Goal: Task Accomplishment & Management: Use online tool/utility

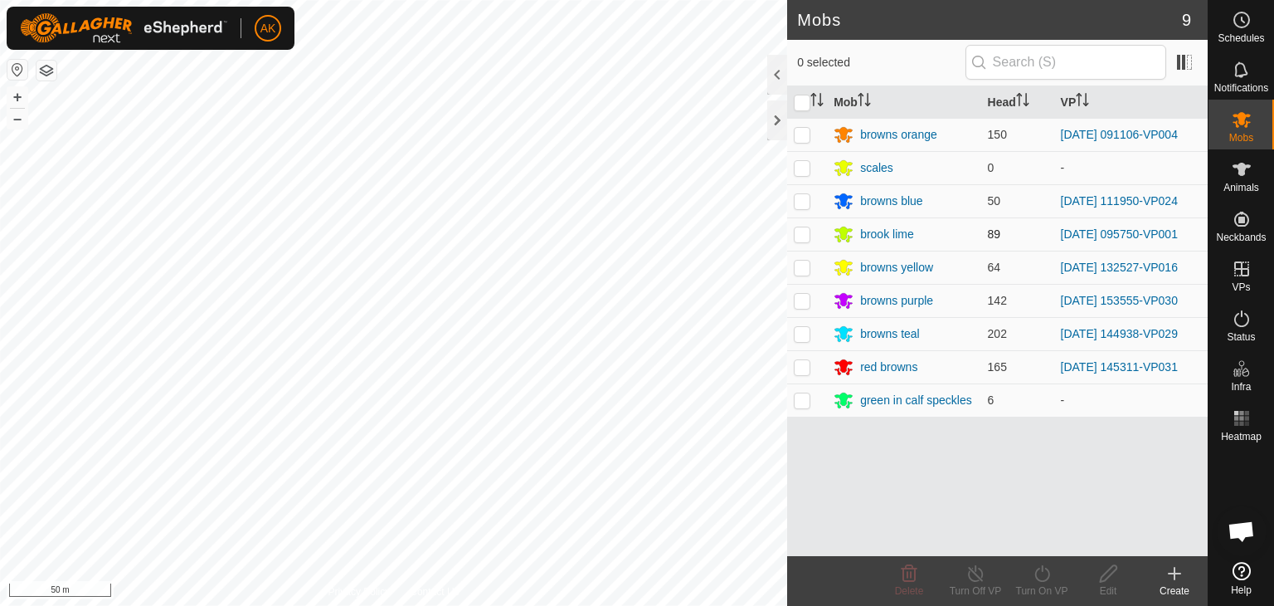
click at [798, 206] on p-checkbox at bounding box center [802, 200] width 17 height 13
checkbox input "true"
click at [1045, 571] on icon at bounding box center [1042, 573] width 21 height 20
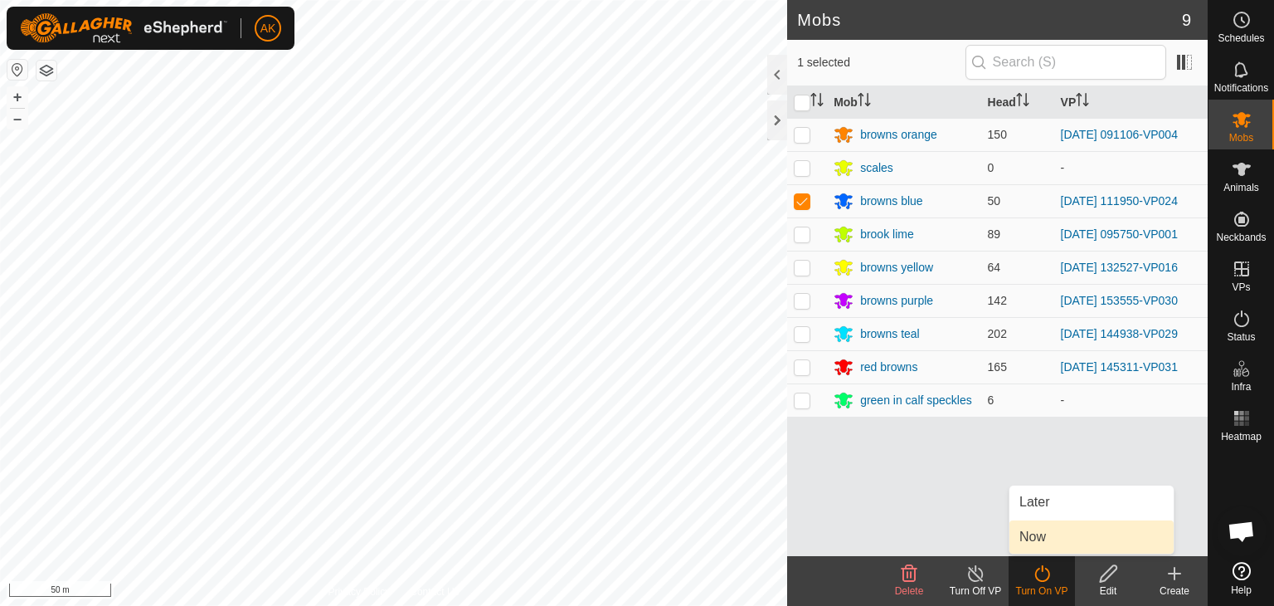
click at [1047, 533] on link "Now" at bounding box center [1092, 536] width 164 height 33
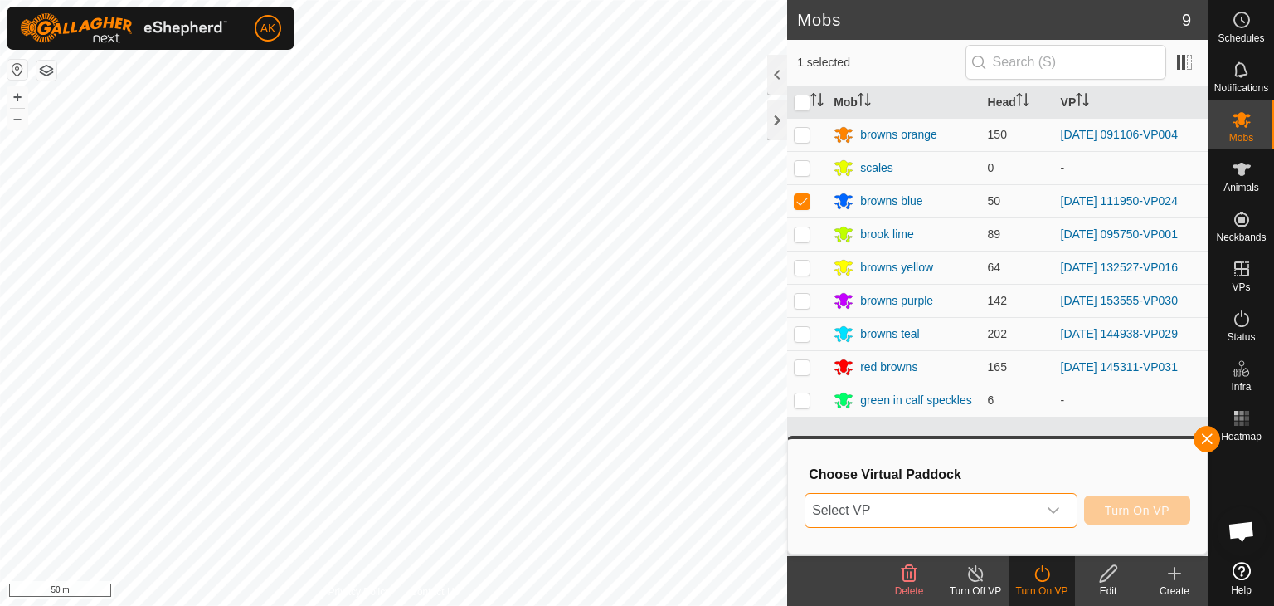
click at [971, 504] on span "Select VP" at bounding box center [921, 510] width 231 height 33
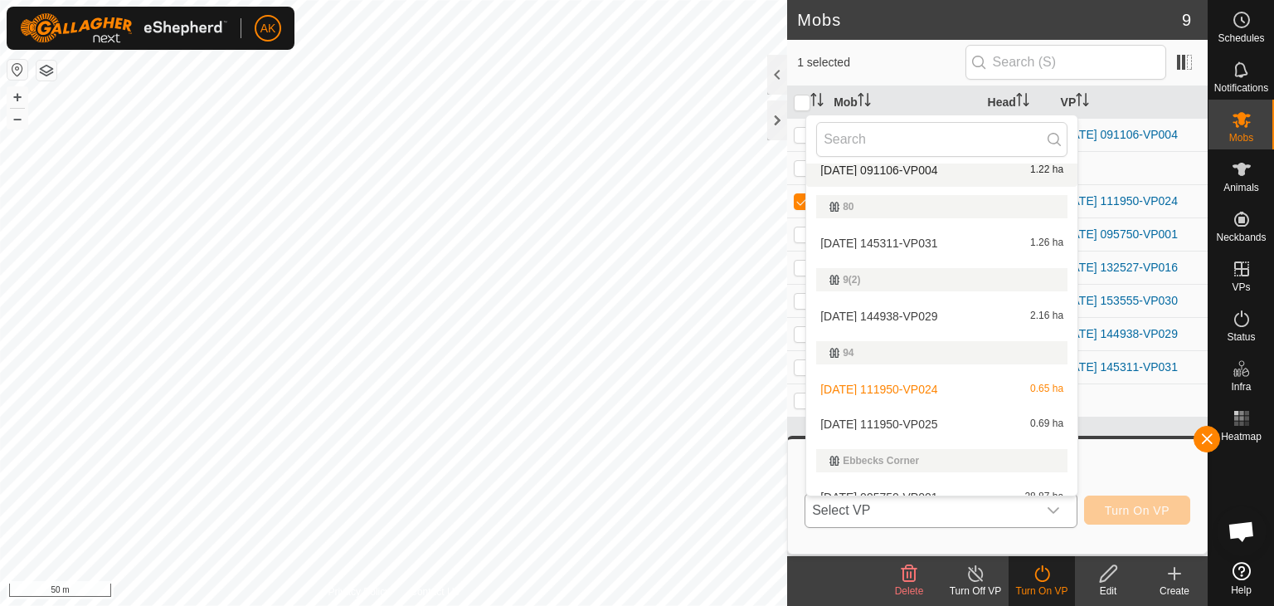
scroll to position [247, 0]
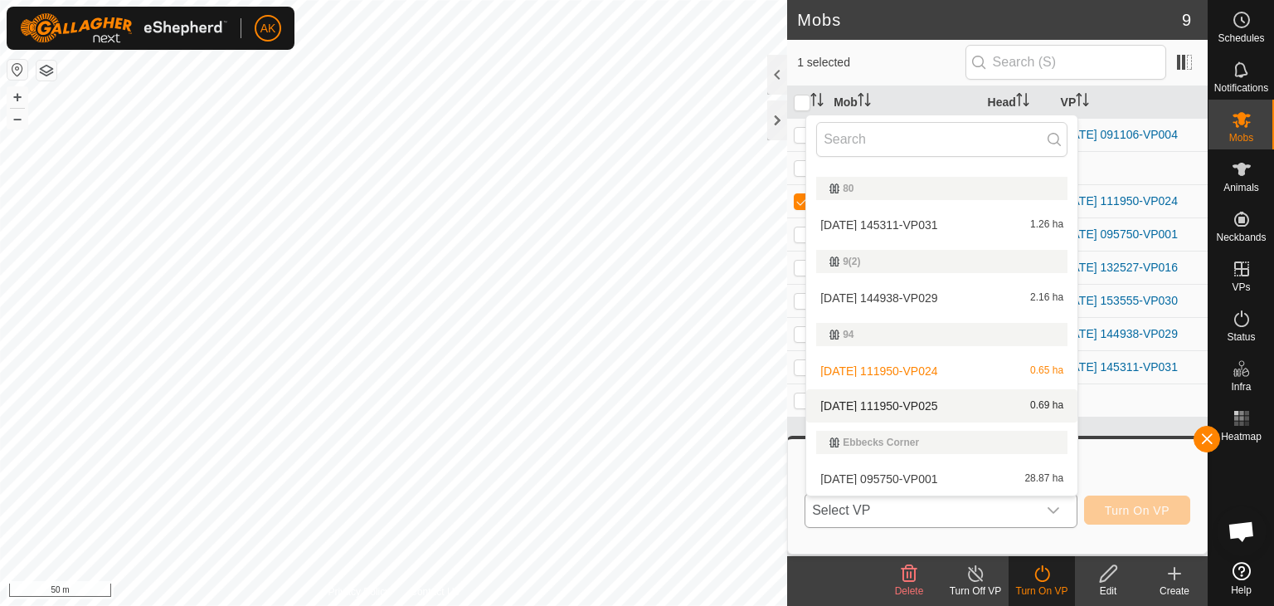
click at [893, 411] on li "[DATE] 111950-VP025 0.69 ha" at bounding box center [941, 405] width 271 height 33
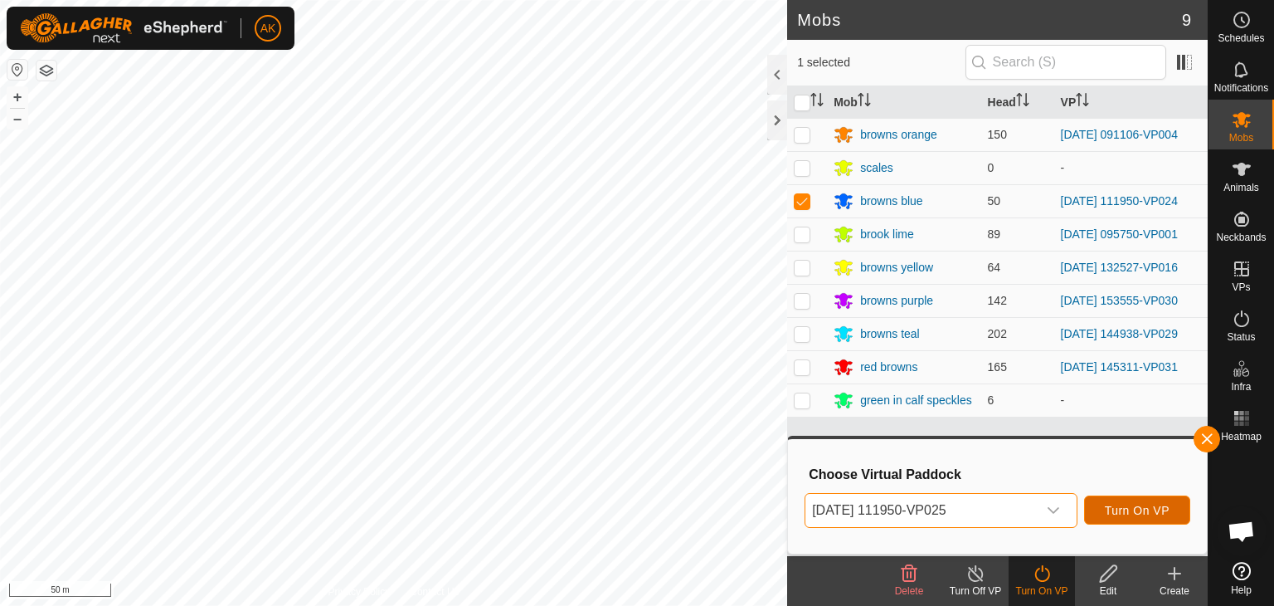
click at [1112, 507] on span "Turn On VP" at bounding box center [1137, 510] width 65 height 13
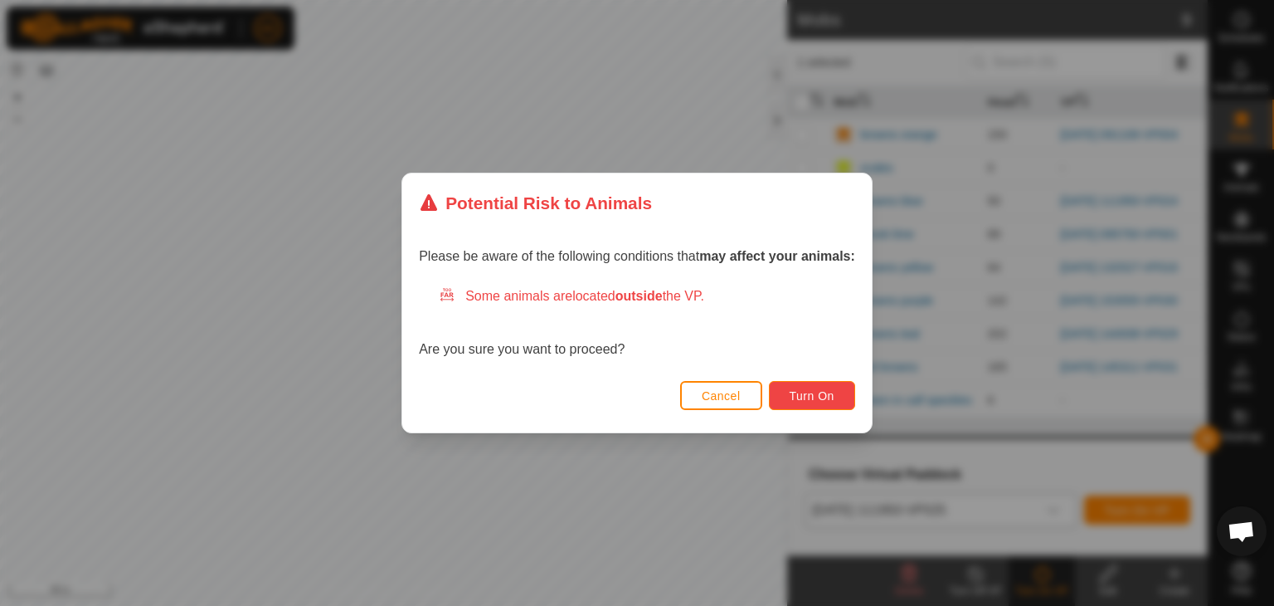
click at [796, 395] on span "Turn On" at bounding box center [812, 395] width 45 height 13
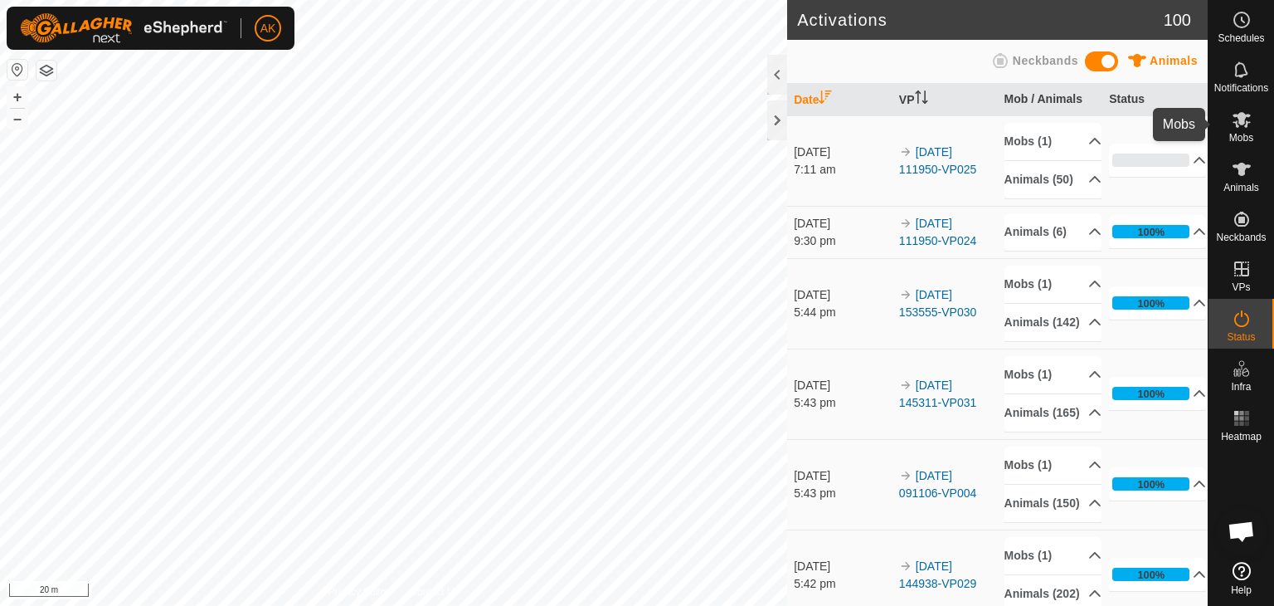
click at [1242, 129] on icon at bounding box center [1242, 120] width 20 height 20
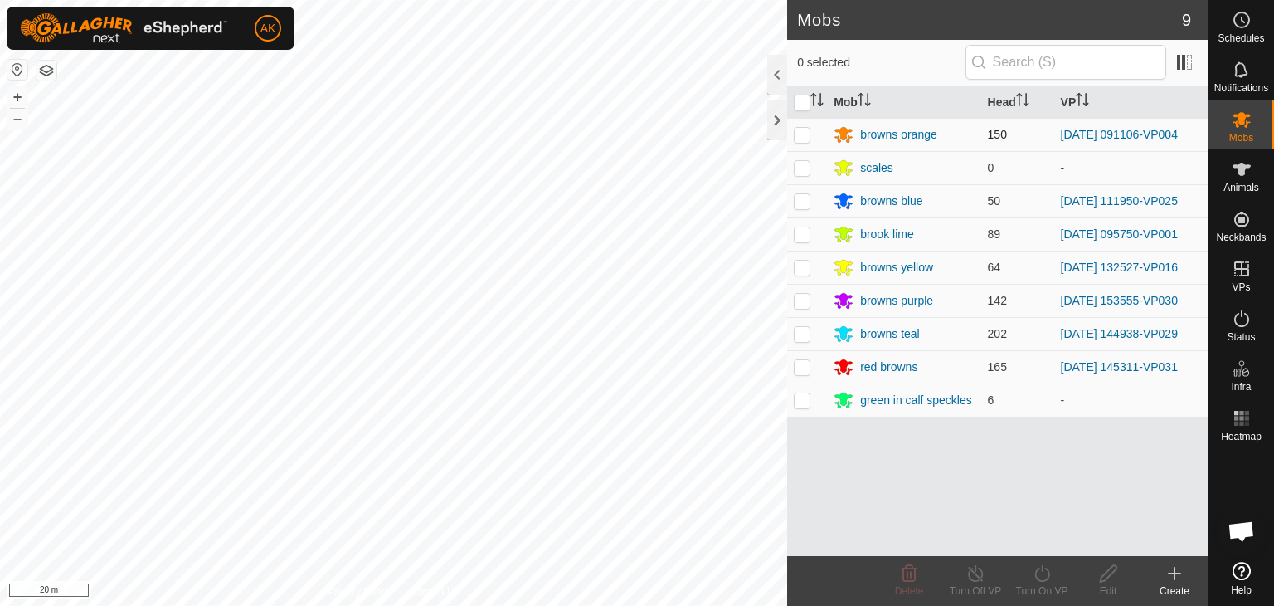
click at [806, 138] on p-checkbox at bounding box center [802, 134] width 17 height 13
click at [1042, 578] on icon at bounding box center [1042, 573] width 21 height 20
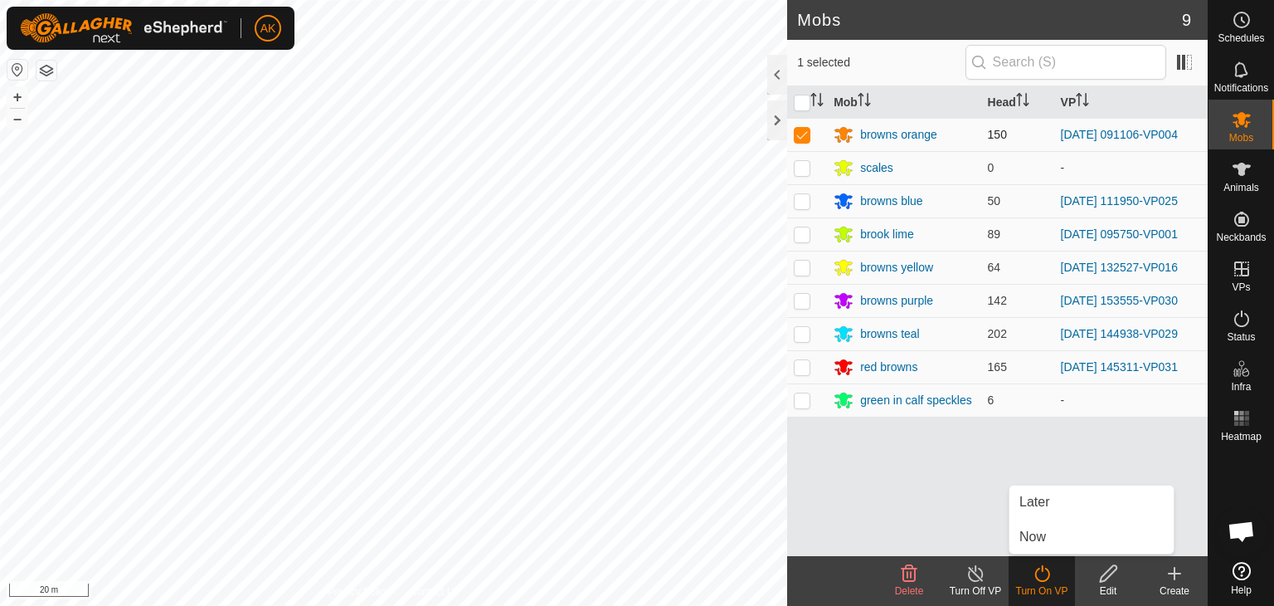
click at [803, 130] on p-checkbox at bounding box center [802, 134] width 17 height 13
checkbox input "false"
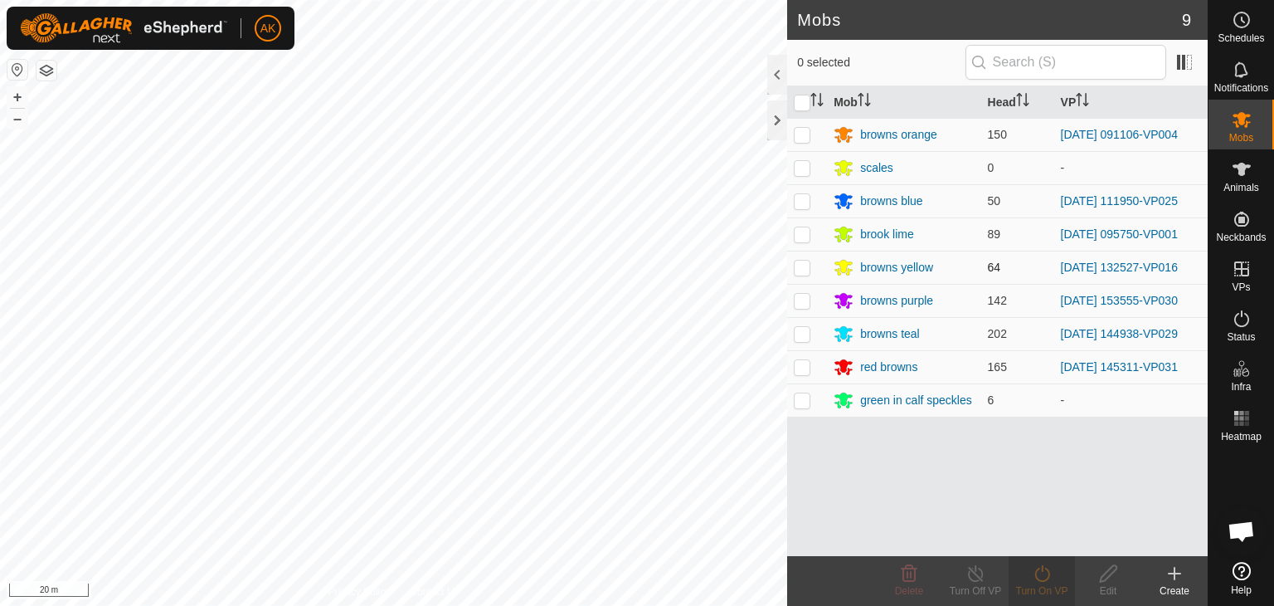
click at [805, 270] on p-checkbox at bounding box center [802, 266] width 17 height 13
checkbox input "true"
click at [1043, 580] on icon at bounding box center [1042, 573] width 15 height 17
click at [1044, 575] on icon at bounding box center [1042, 573] width 21 height 20
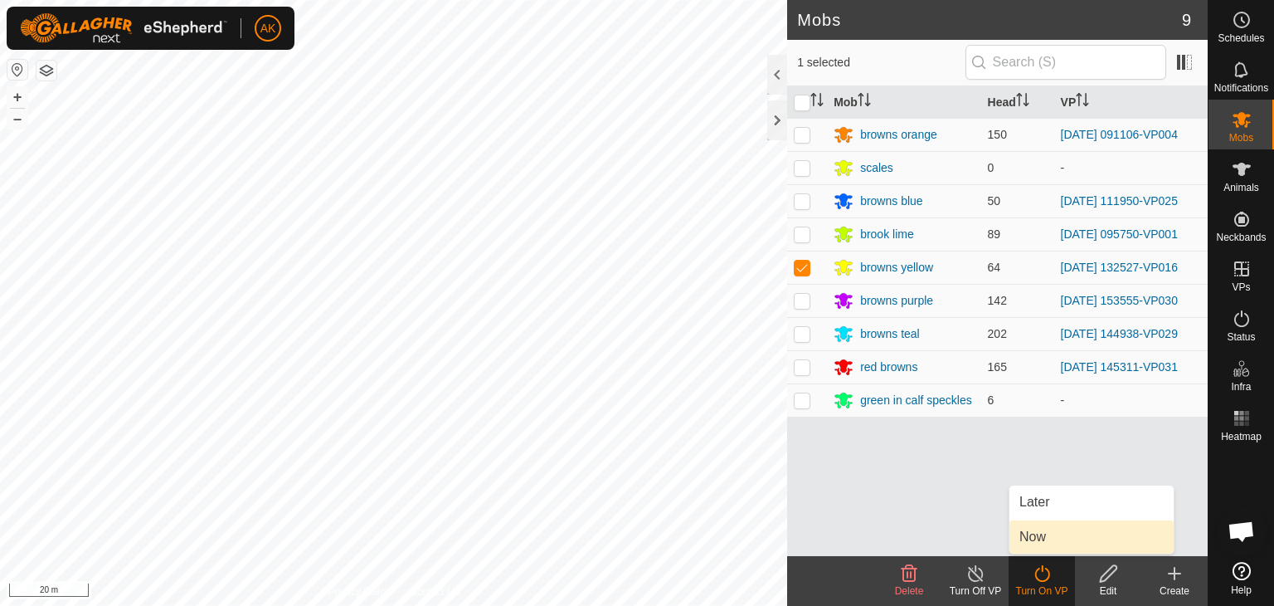
click at [1035, 528] on link "Now" at bounding box center [1092, 536] width 164 height 33
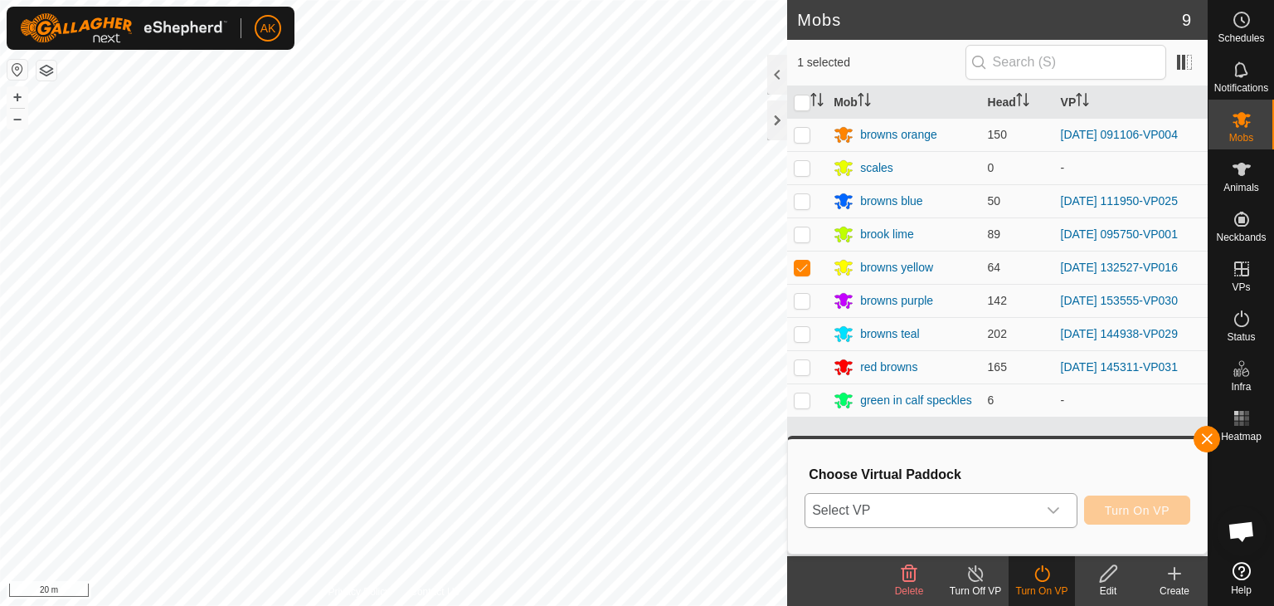
click at [945, 509] on span "Select VP" at bounding box center [921, 510] width 231 height 33
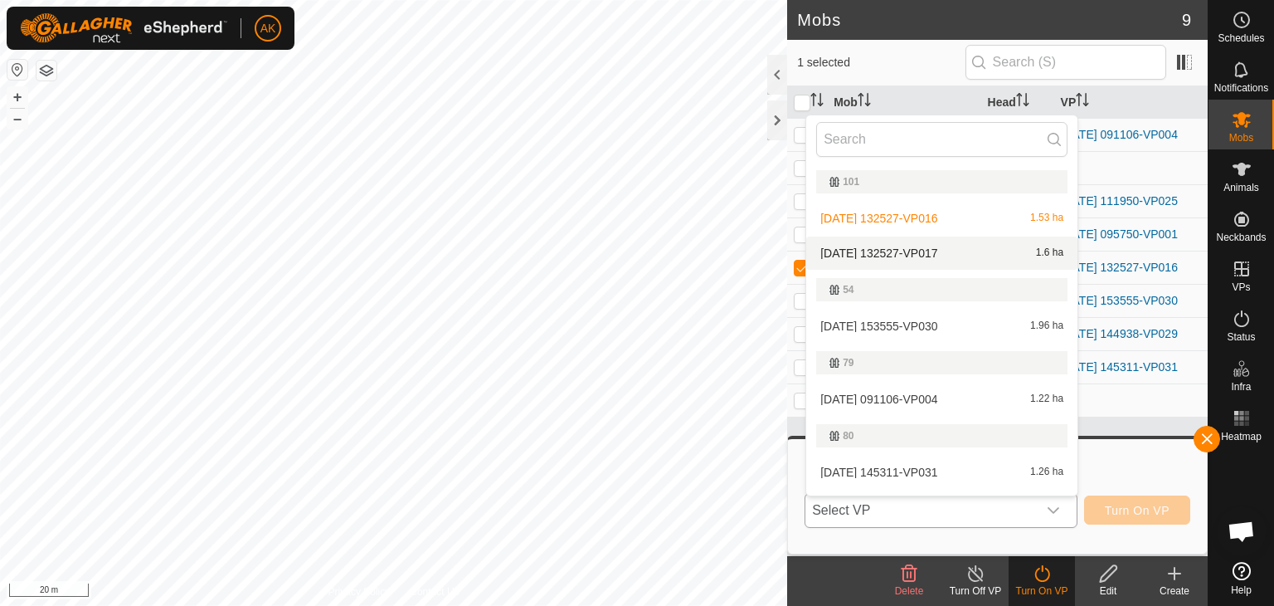
click at [858, 250] on li "[DATE] 132527-VP017 1.6 ha" at bounding box center [941, 252] width 271 height 33
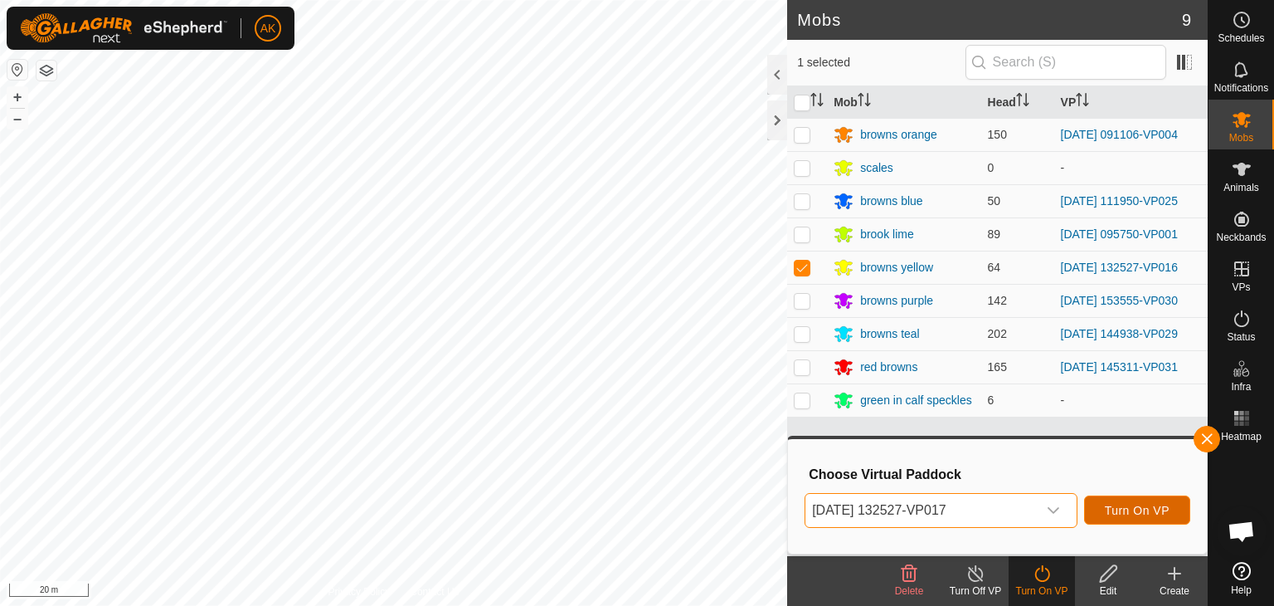
click at [1168, 505] on span "Turn On VP" at bounding box center [1137, 510] width 65 height 13
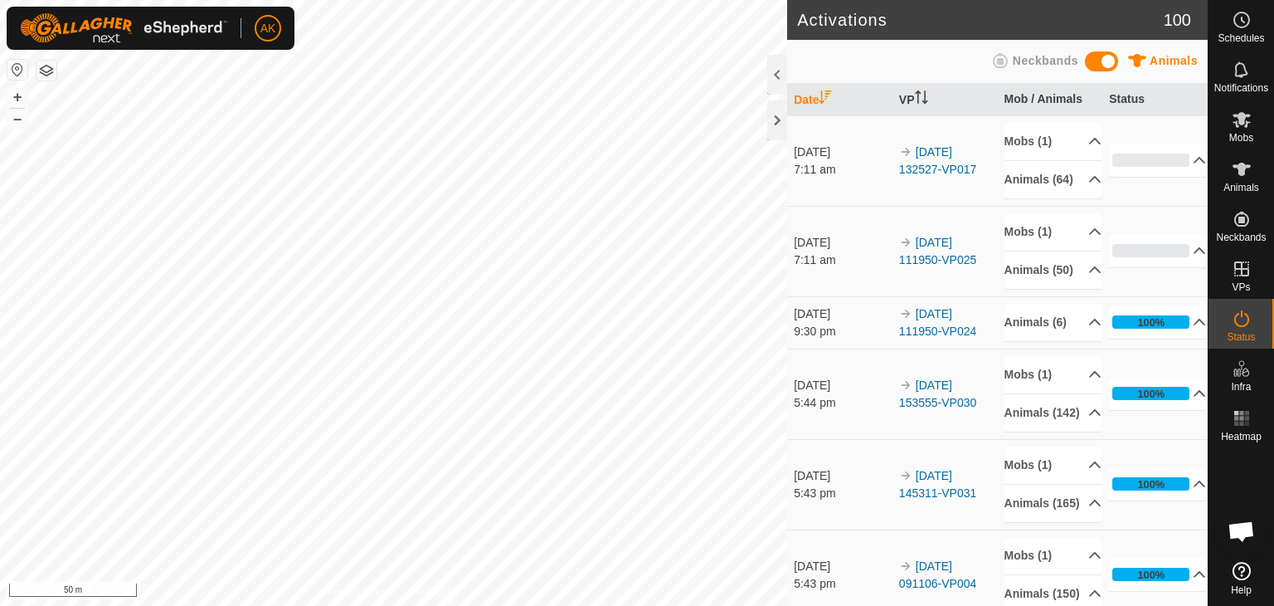
click at [49, 69] on button "button" at bounding box center [47, 71] width 20 height 20
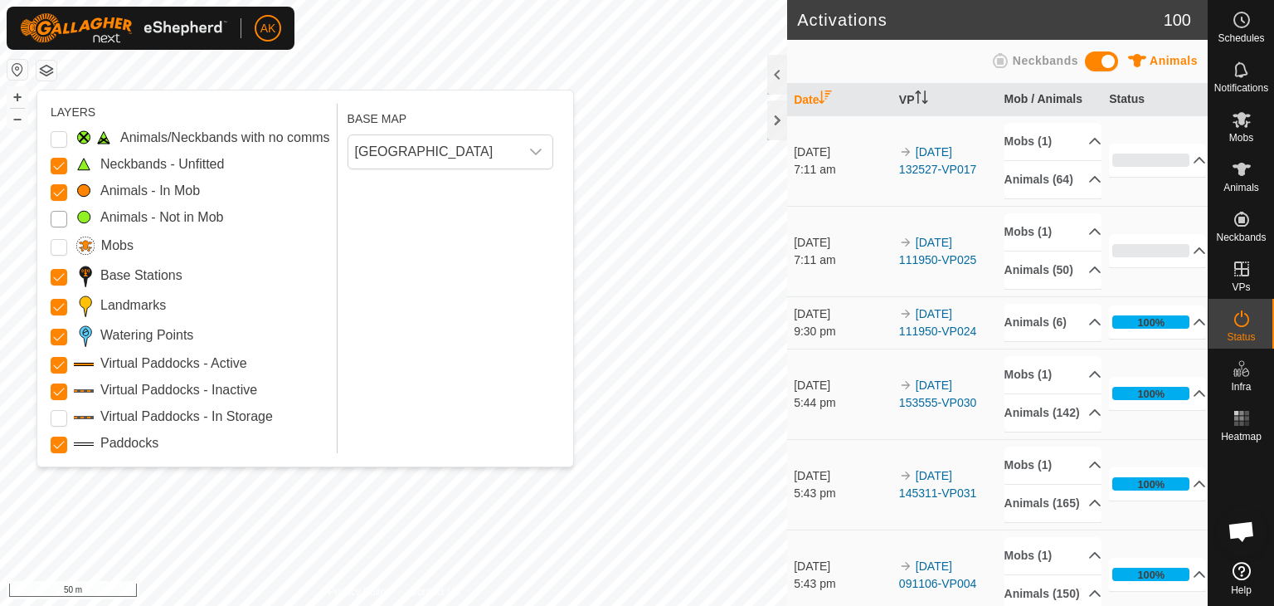
click at [61, 217] on Mob "Animals - Not in Mob" at bounding box center [59, 219] width 17 height 17
